Goal: Information Seeking & Learning: Learn about a topic

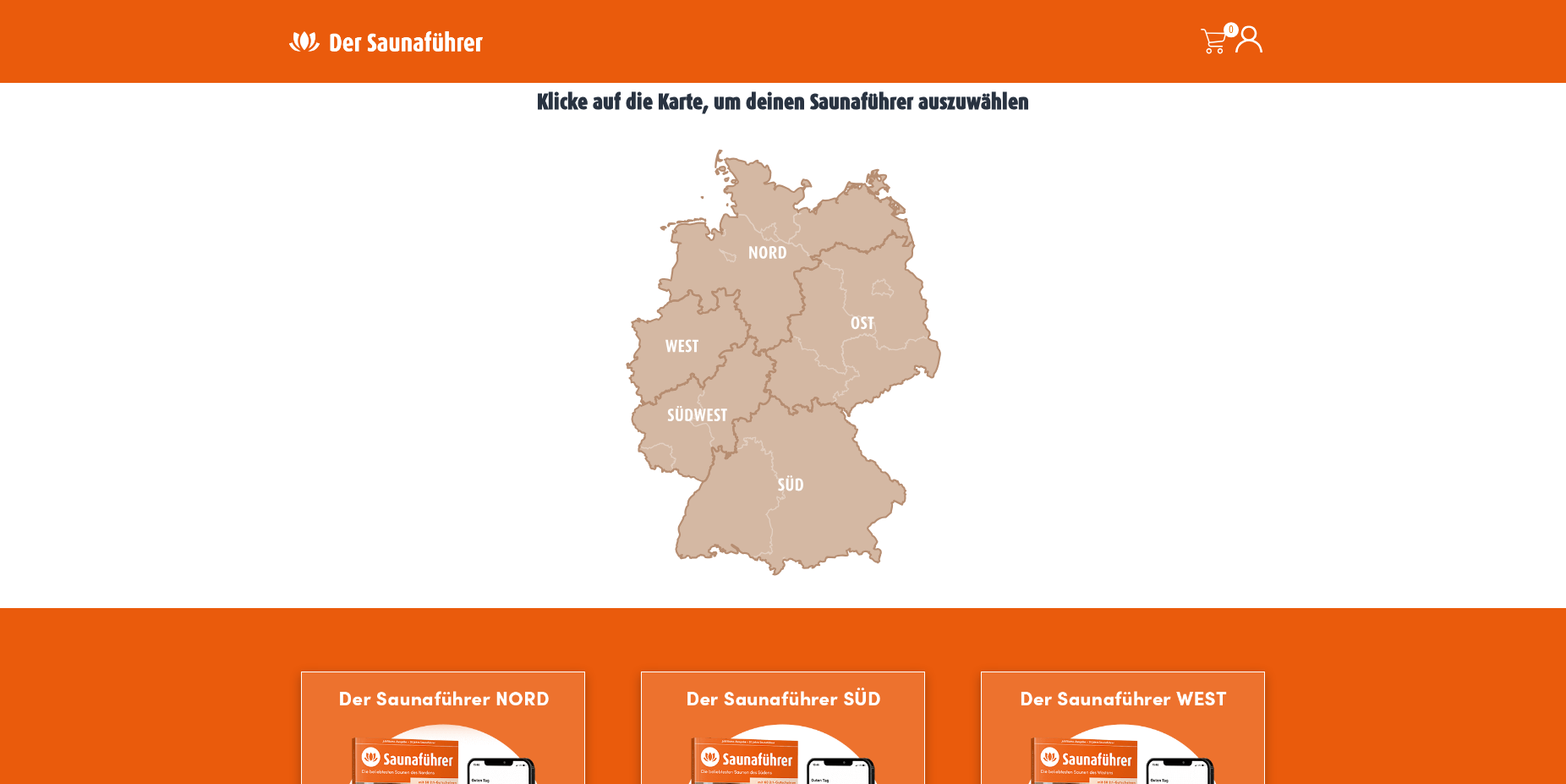
scroll to position [518, 0]
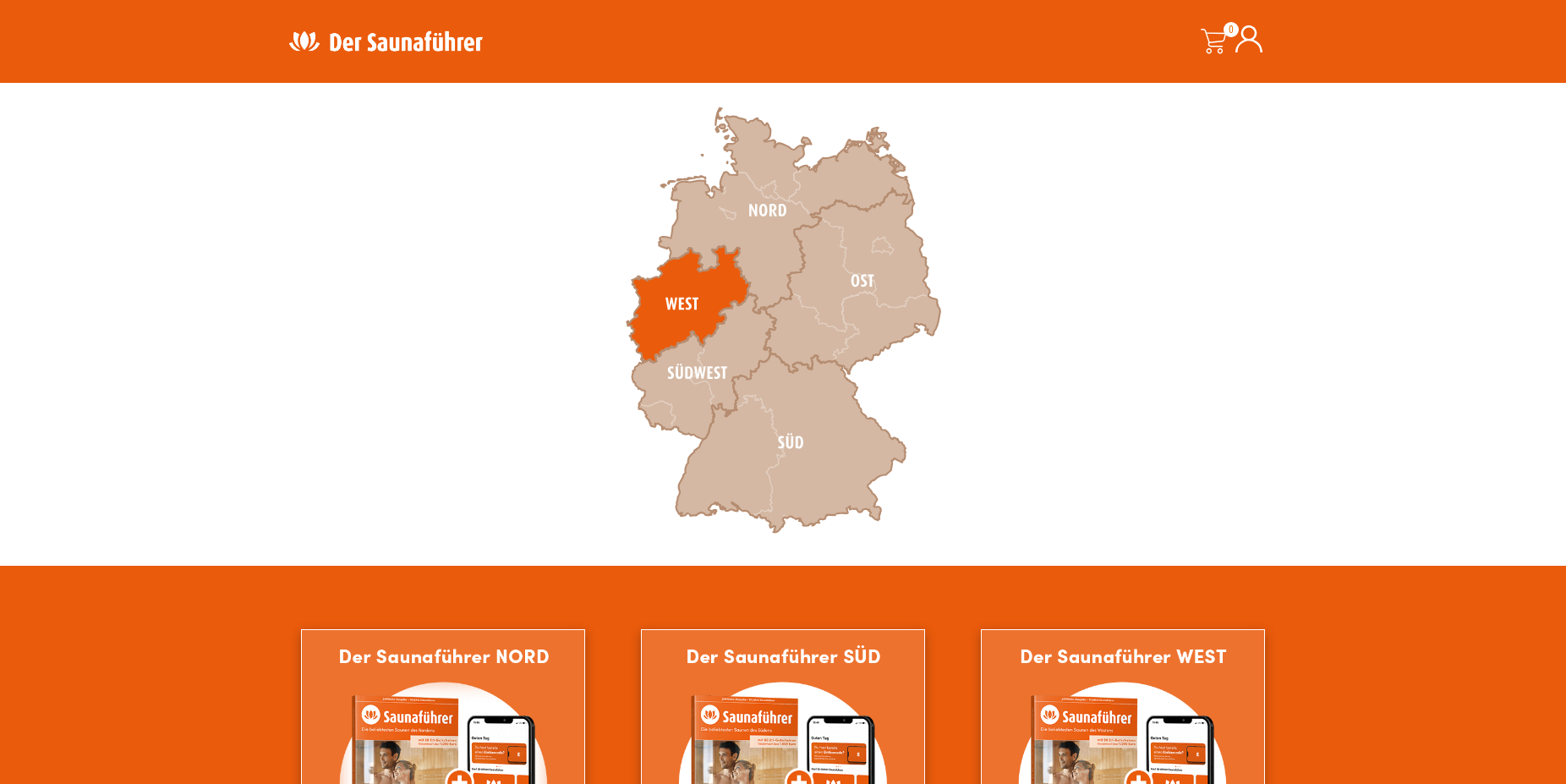
click at [690, 305] on icon at bounding box center [688, 304] width 124 height 116
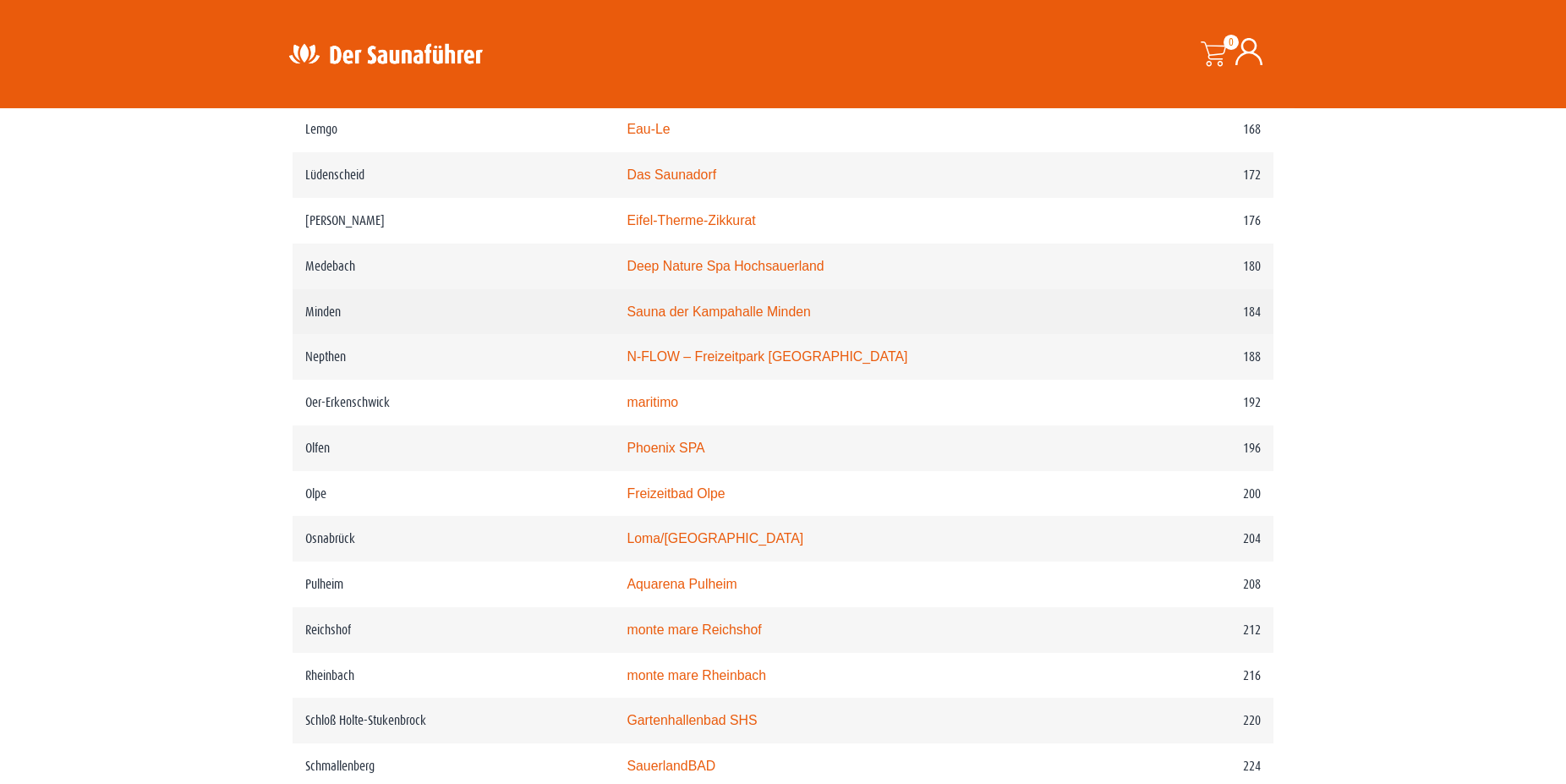
scroll to position [2587, 0]
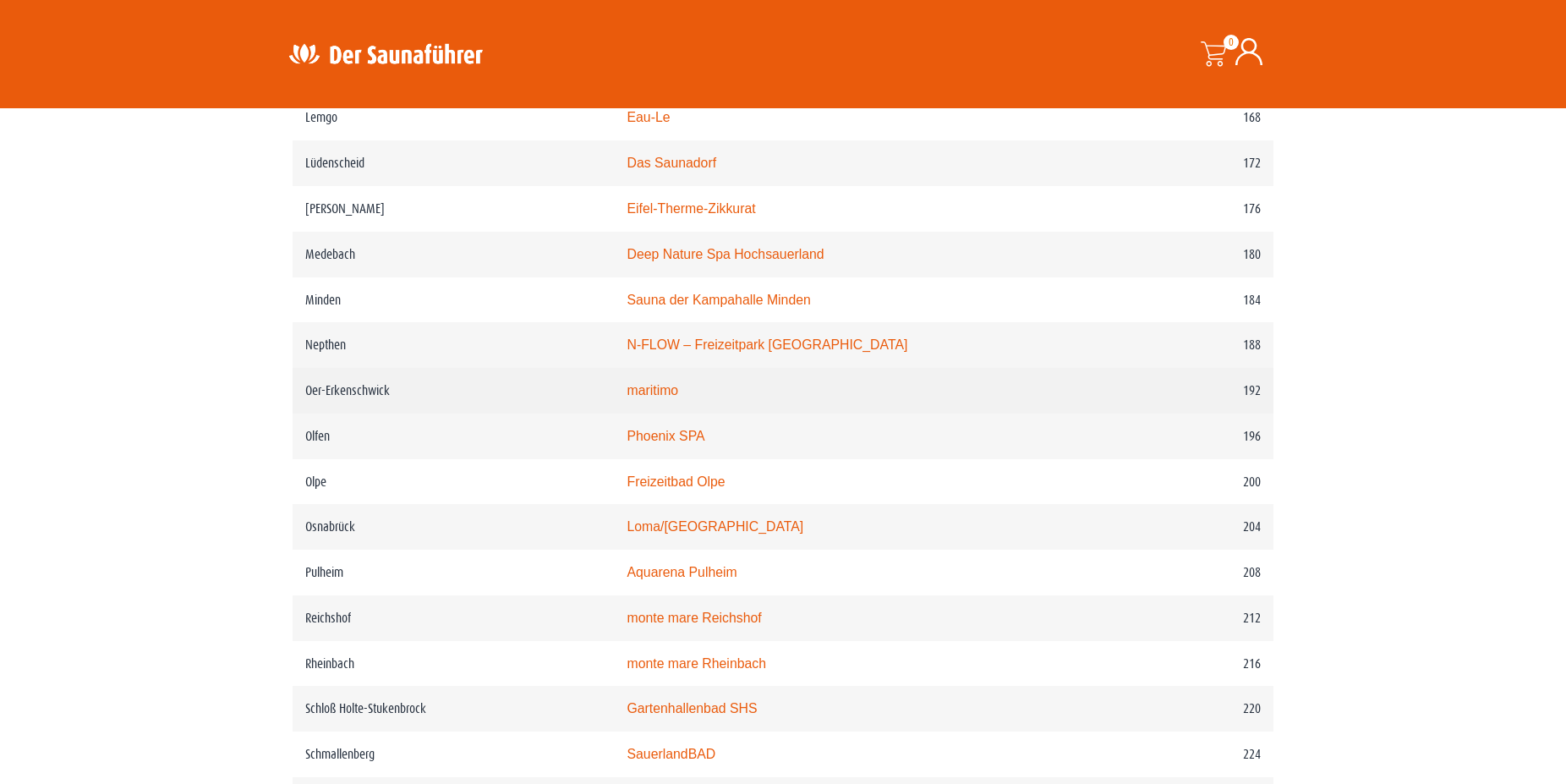
click at [678, 397] on link "maritimo" at bounding box center [652, 390] width 51 height 14
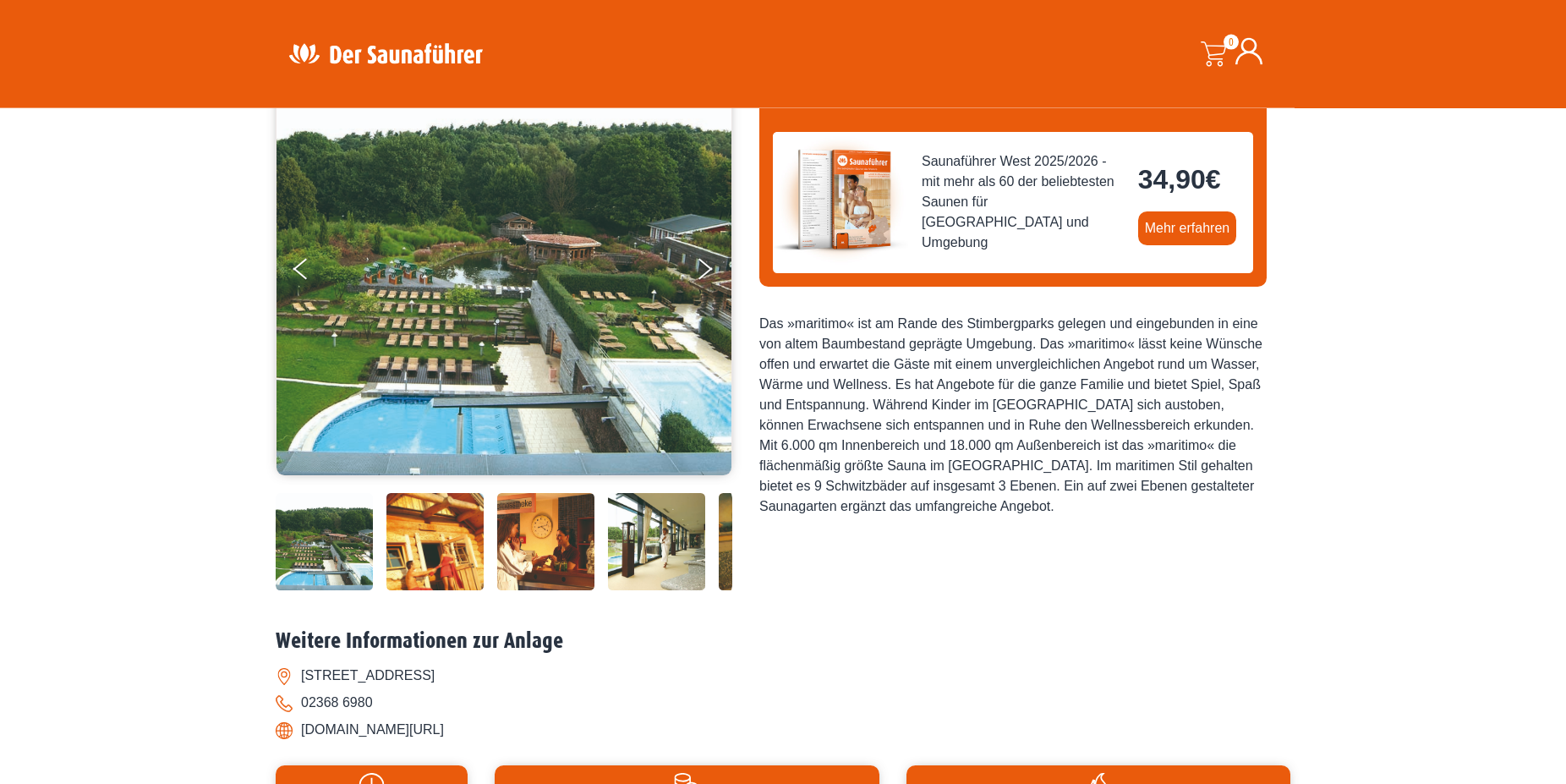
scroll to position [258, 0]
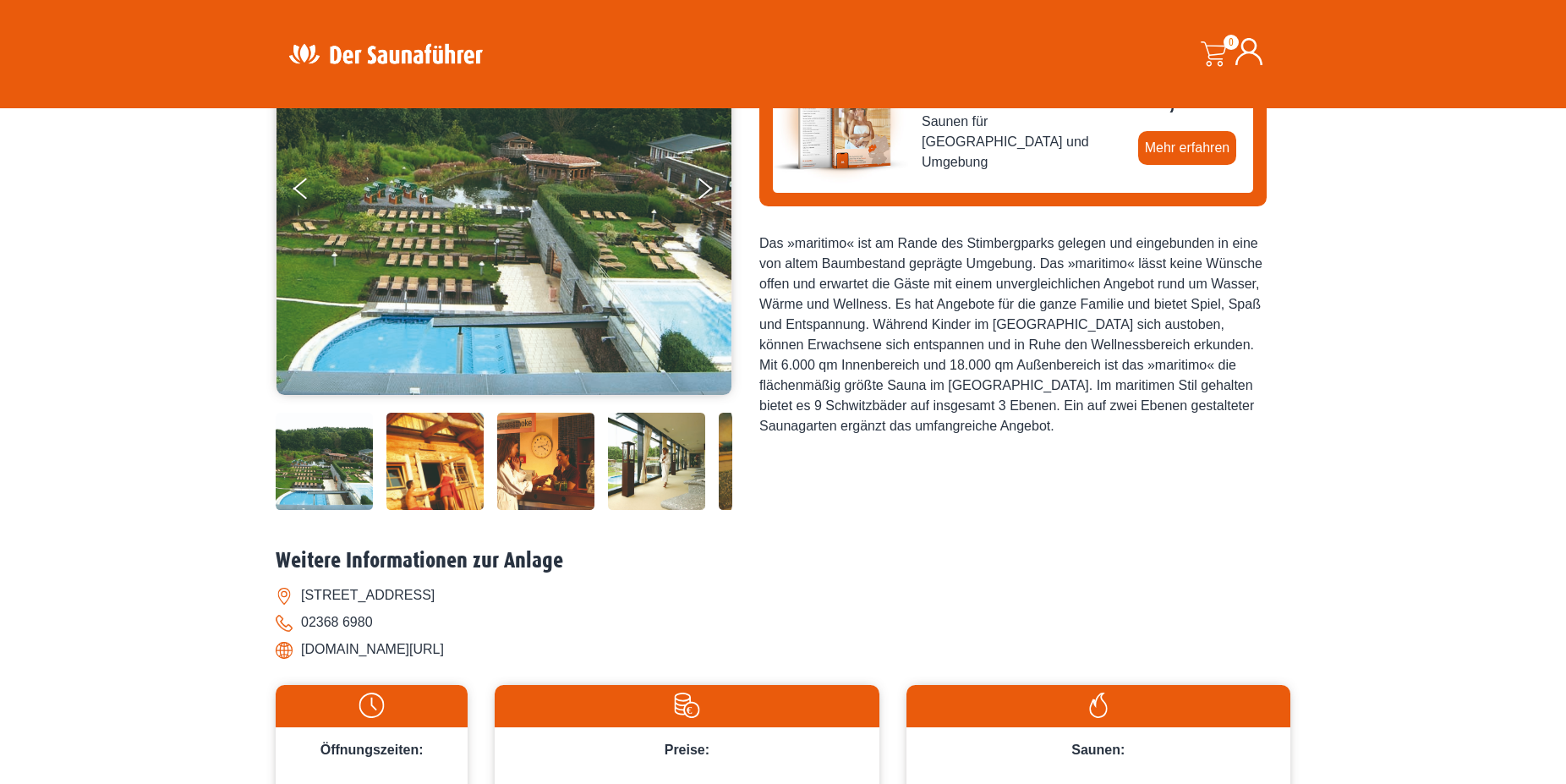
click at [320, 464] on img at bounding box center [324, 461] width 97 height 97
click at [466, 469] on img at bounding box center [435, 461] width 97 height 97
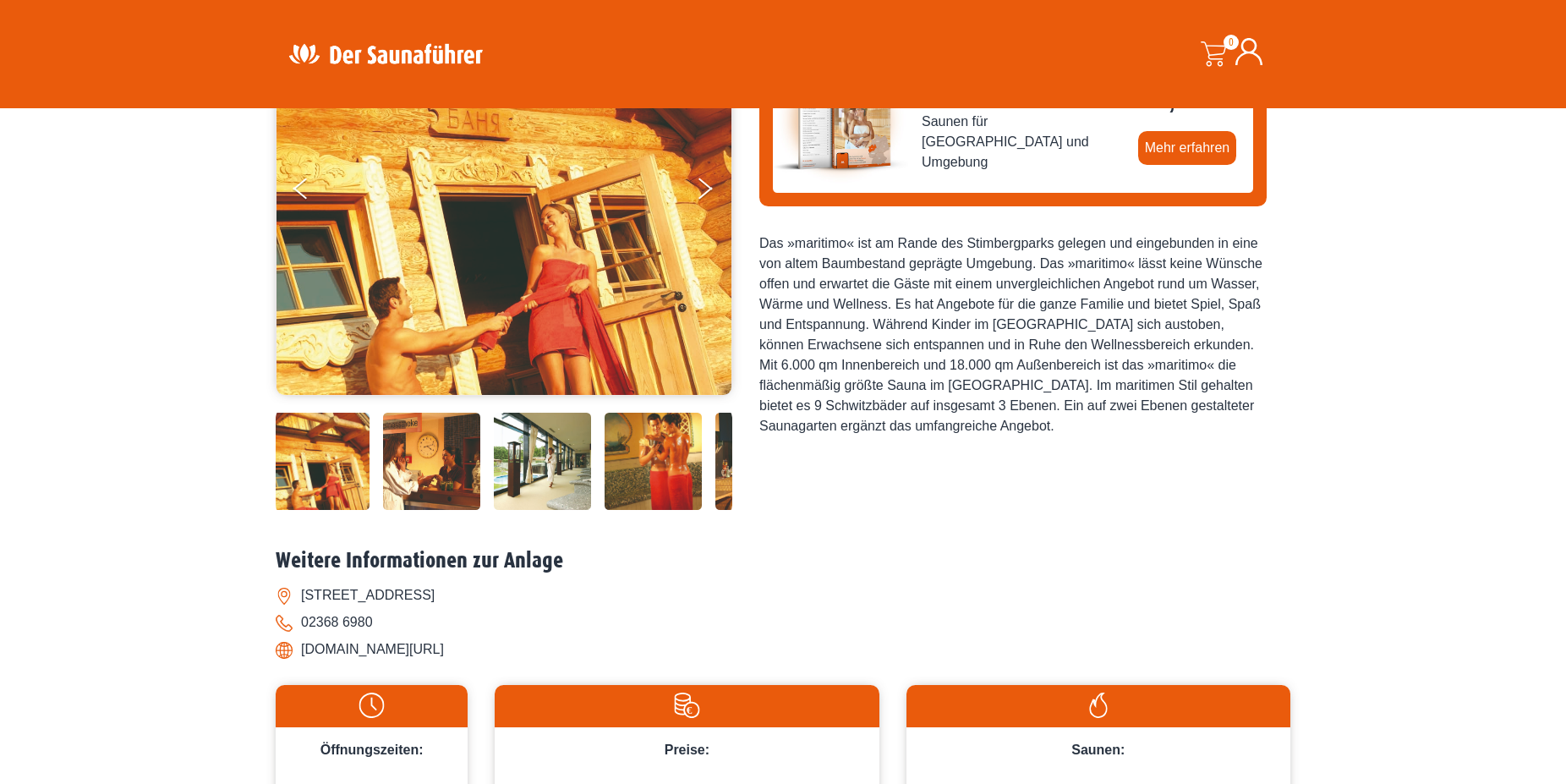
click at [447, 463] on img at bounding box center [431, 461] width 97 height 97
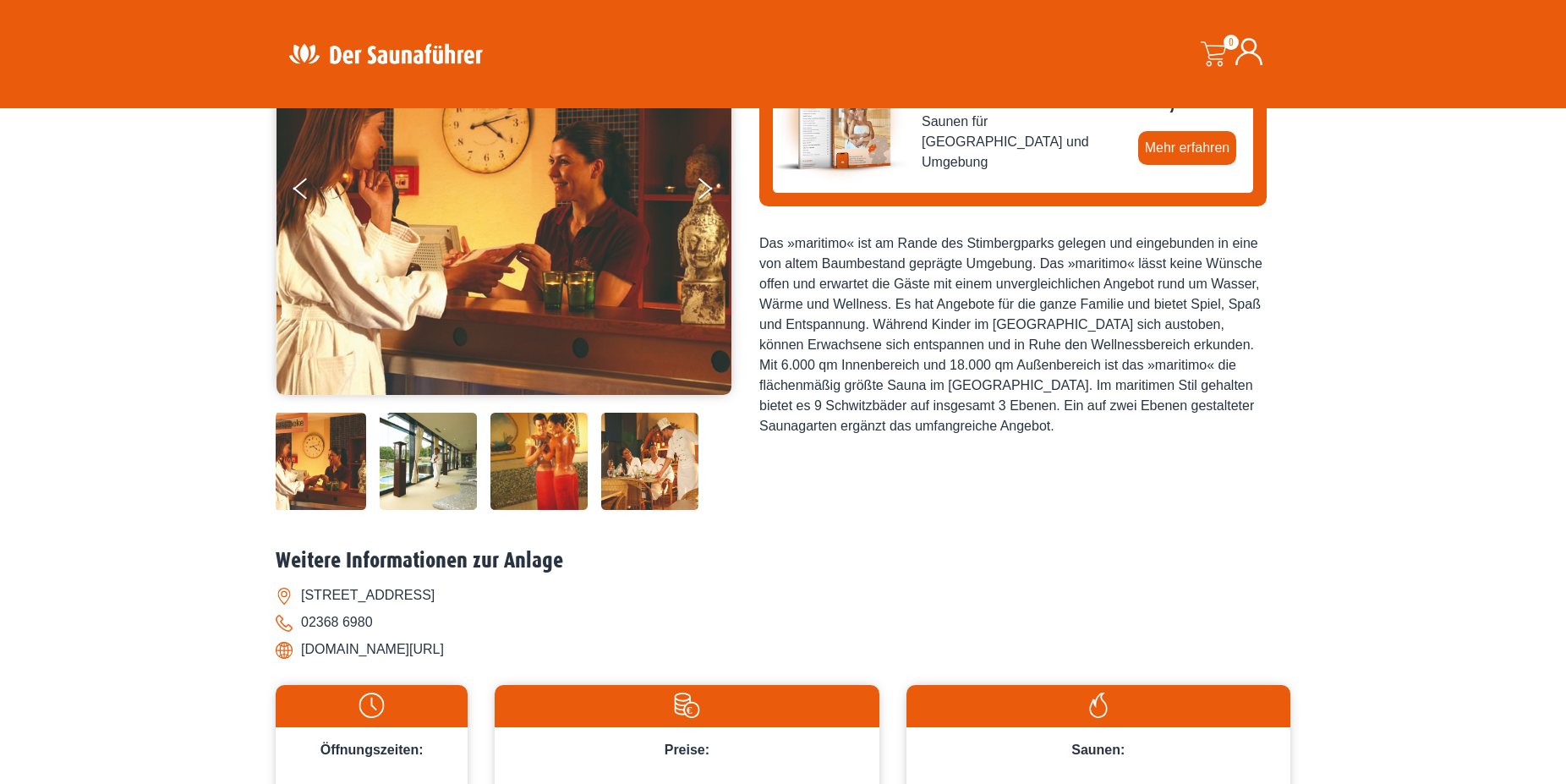
click at [447, 463] on img at bounding box center [428, 461] width 97 height 97
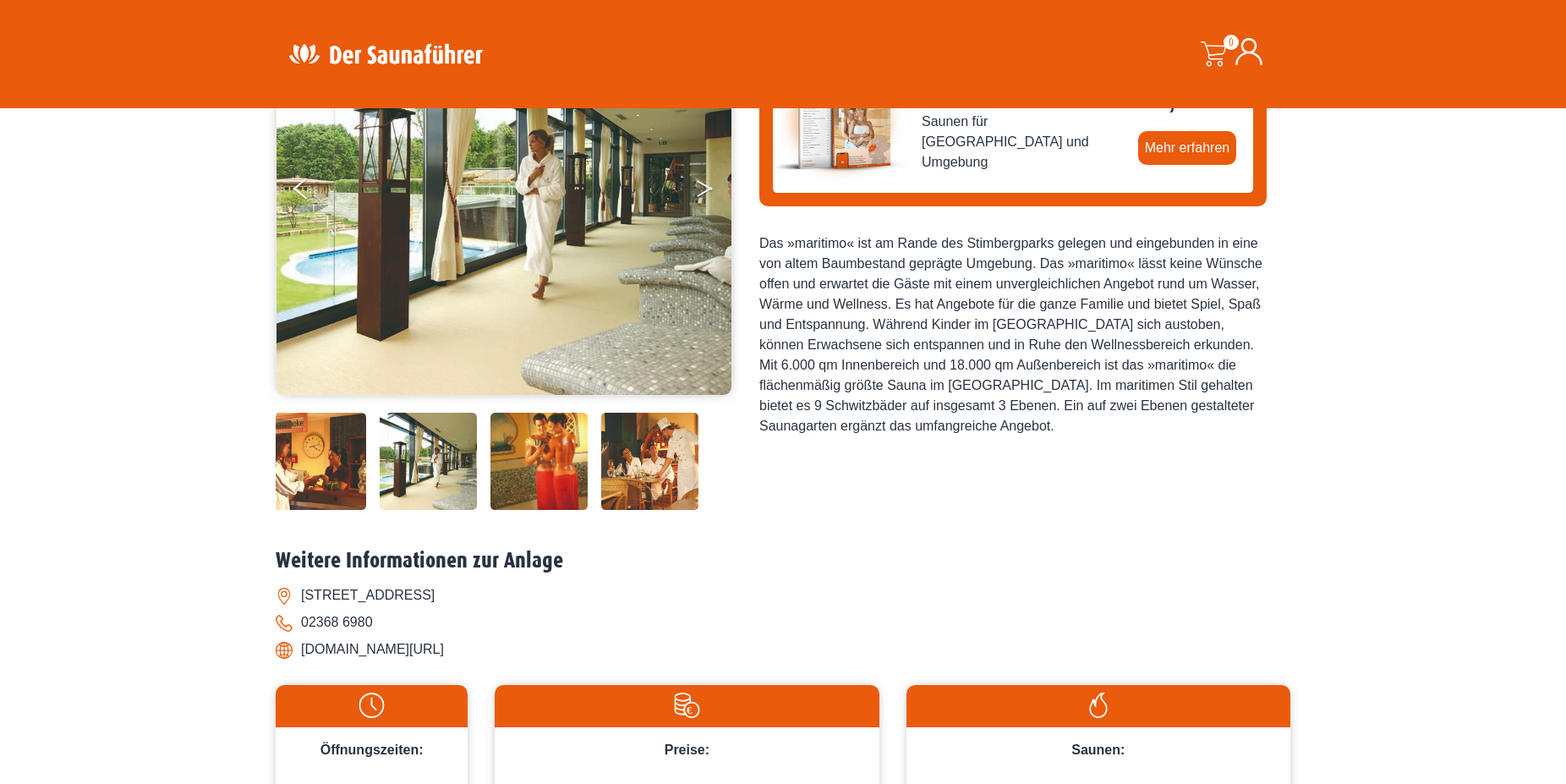
click at [706, 190] on button "Next" at bounding box center [716, 192] width 42 height 42
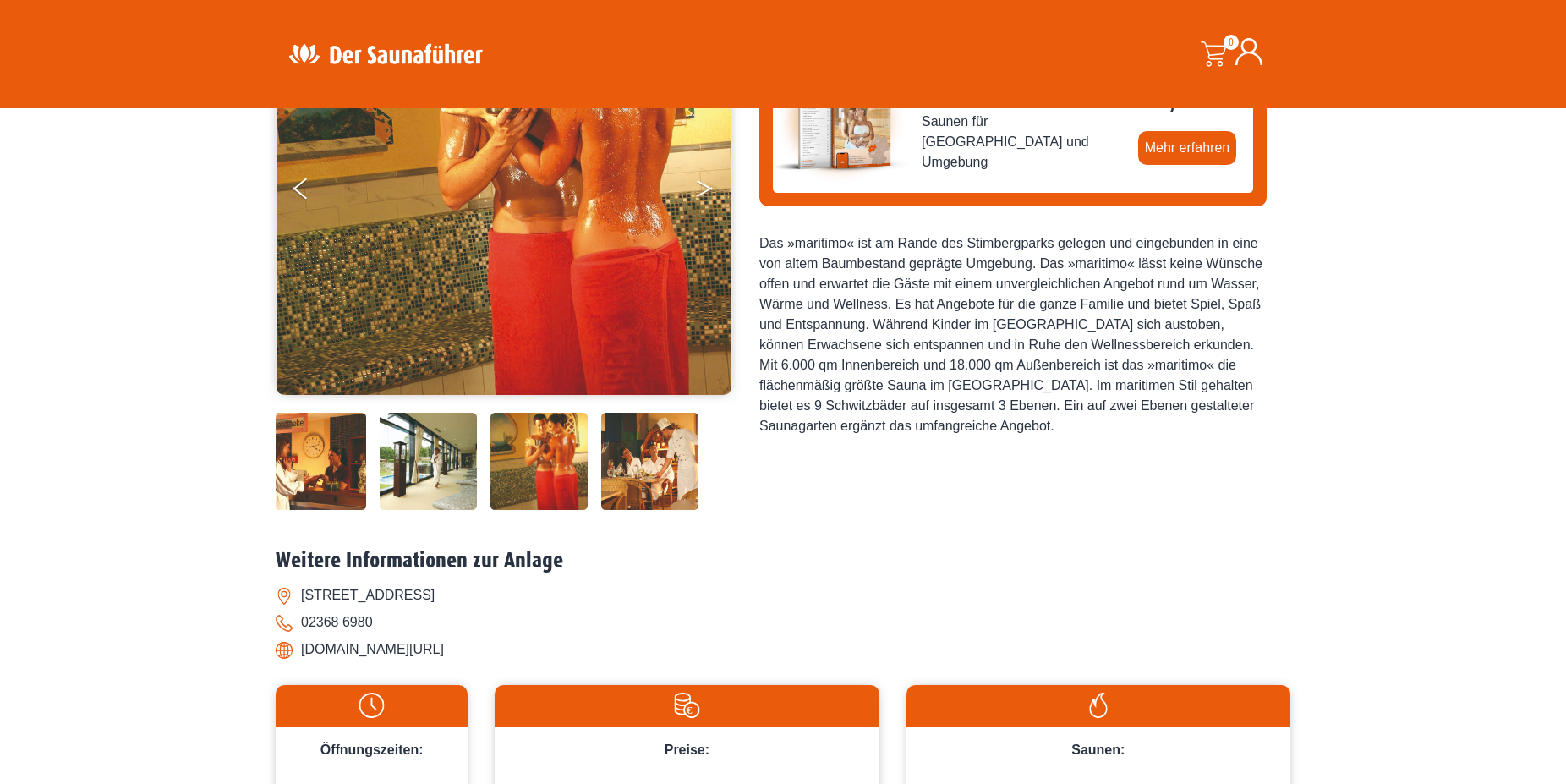
click at [706, 190] on button "Next" at bounding box center [716, 192] width 42 height 42
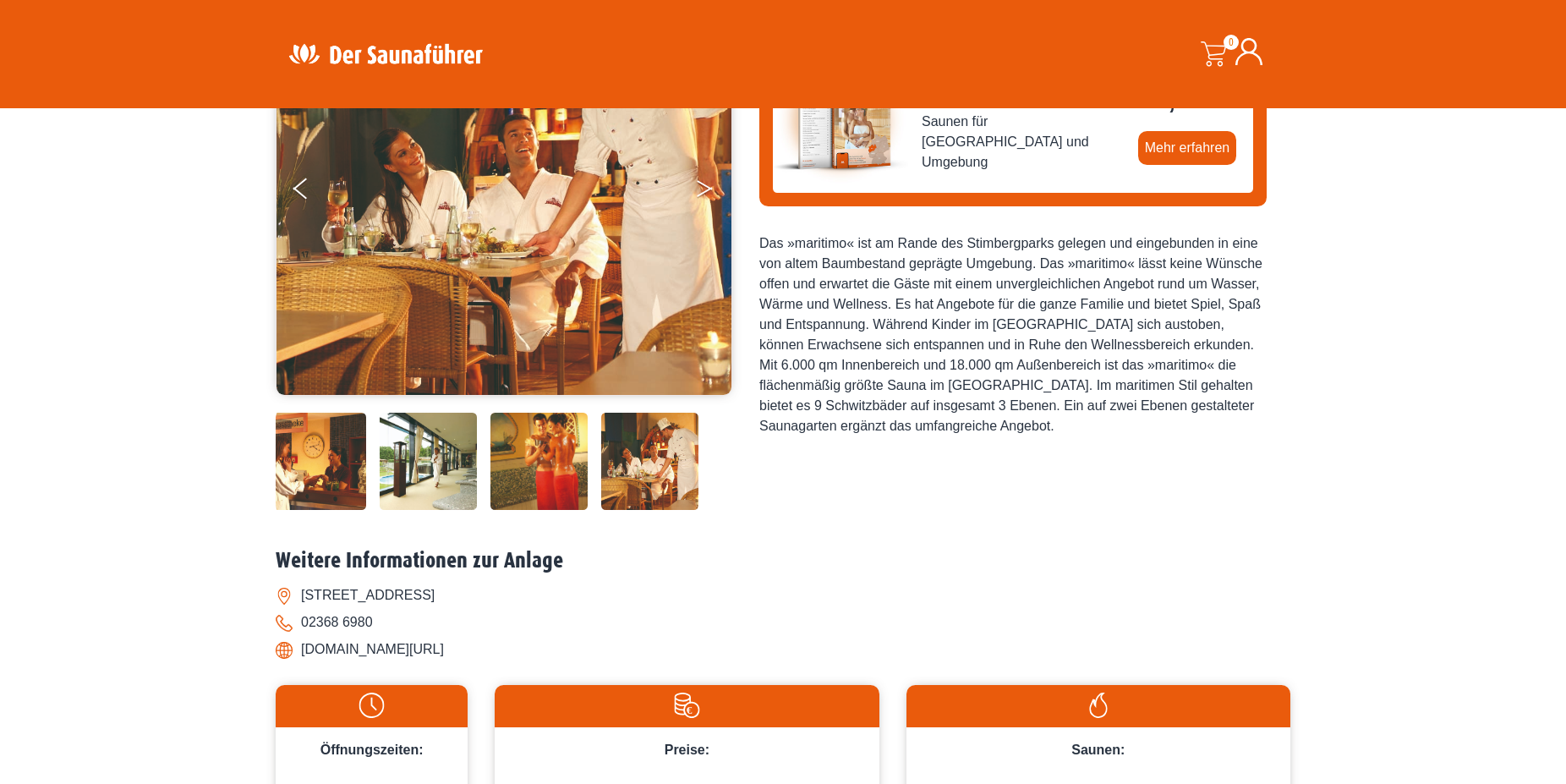
click at [705, 193] on button "Next" at bounding box center [716, 192] width 42 height 42
click at [702, 189] on button "Next" at bounding box center [716, 192] width 42 height 42
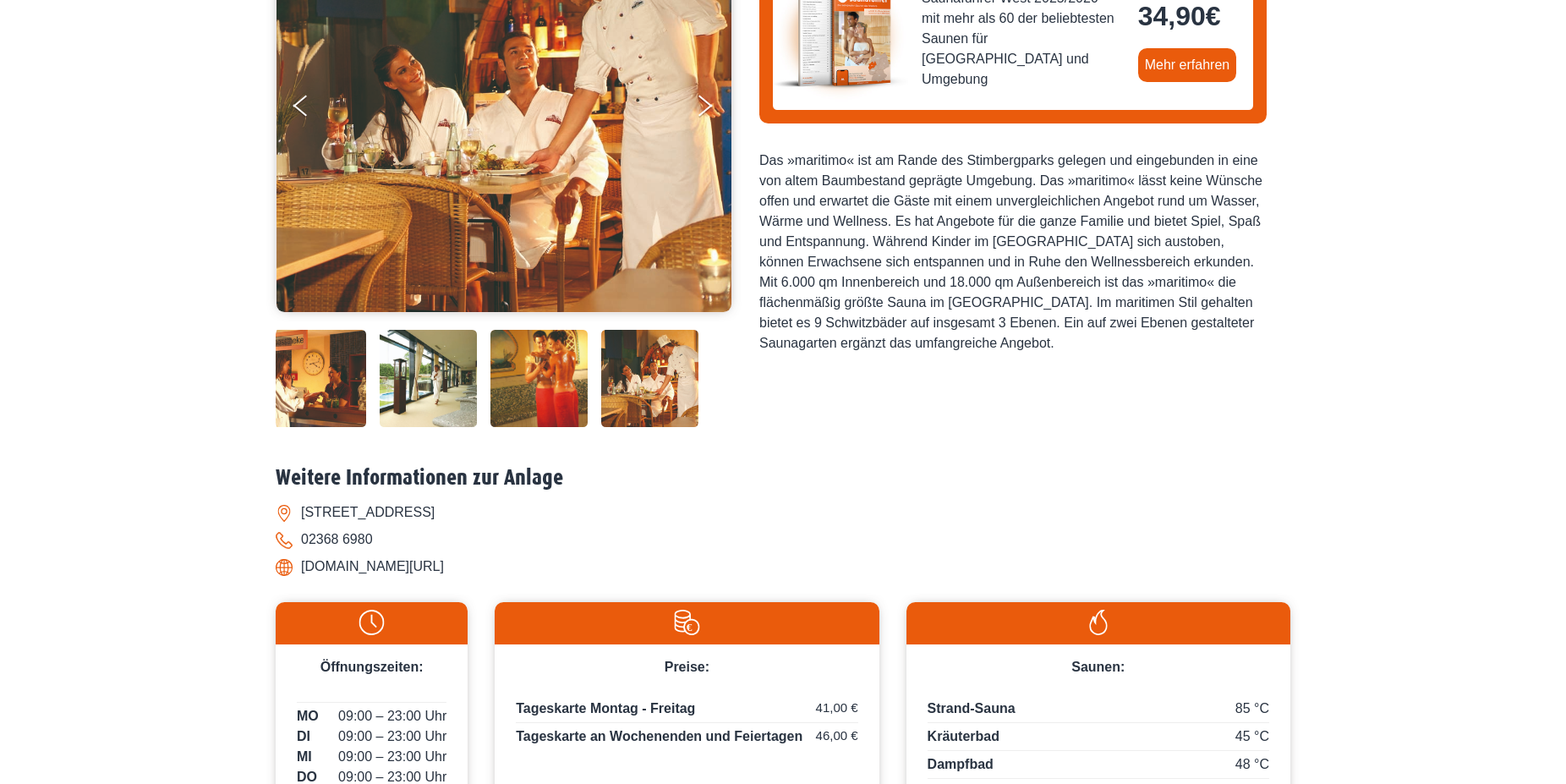
scroll to position [0, 0]
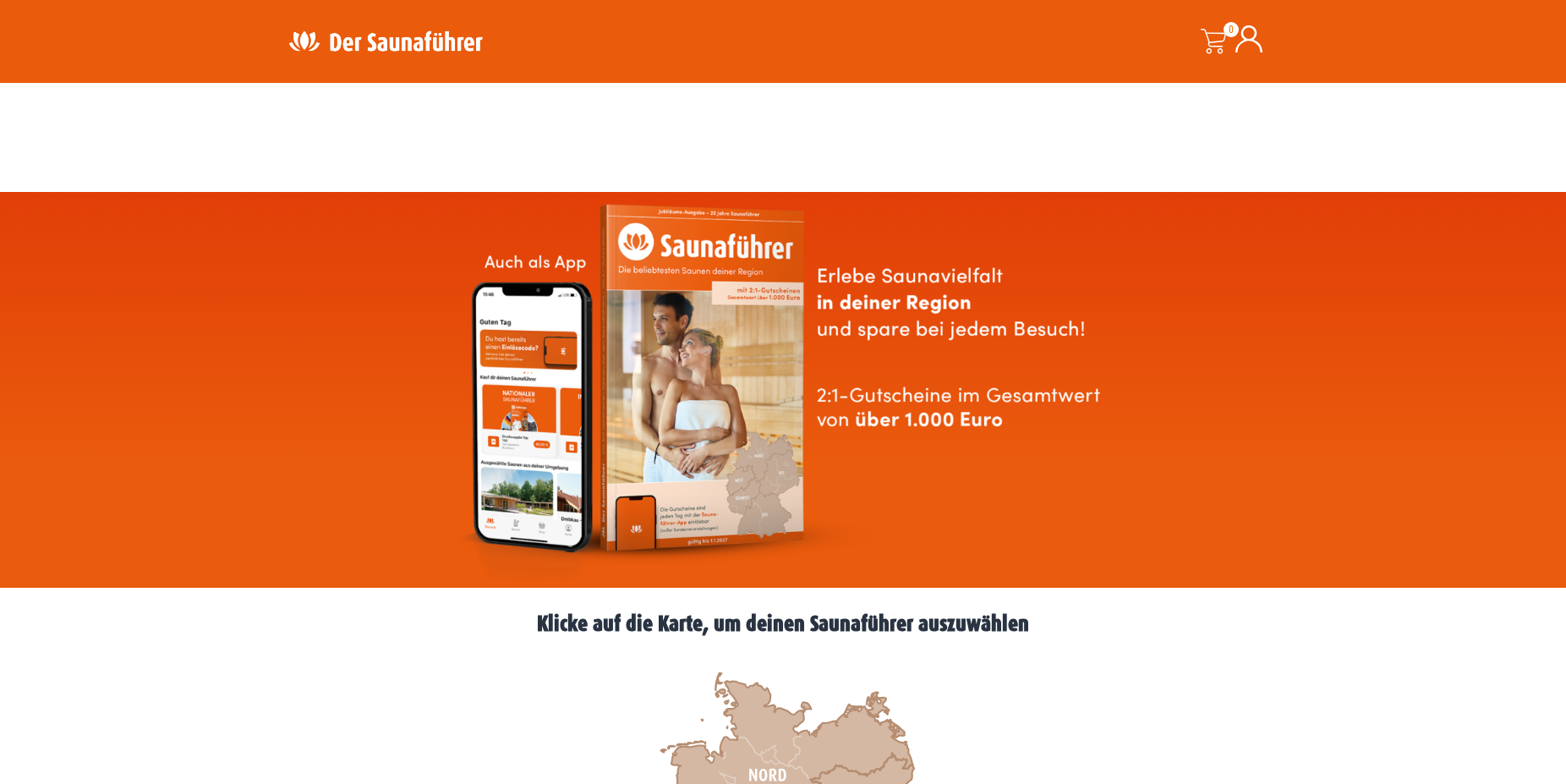
scroll to position [518, 0]
